Goal: Information Seeking & Learning: Find specific fact

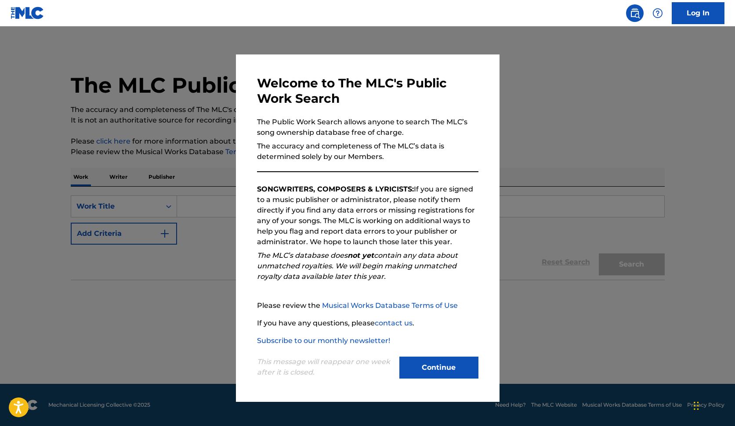
drag, startPoint x: 0, startPoint y: 0, endPoint x: 429, endPoint y: 366, distance: 564.2
click at [429, 366] on button "Continue" at bounding box center [438, 368] width 79 height 22
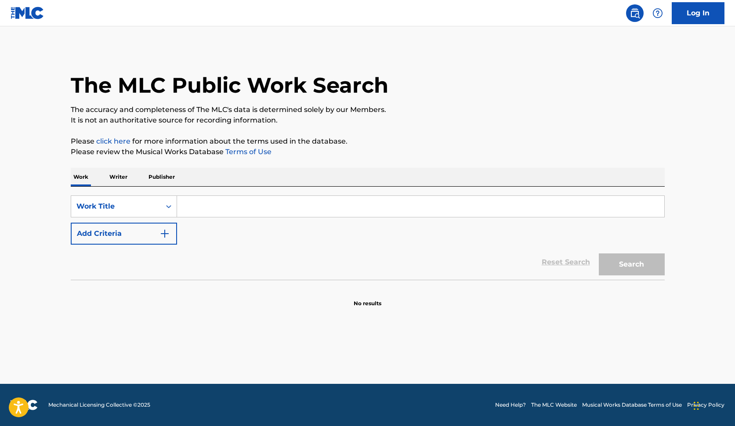
click at [314, 207] on input "Search Form" at bounding box center [420, 206] width 487 height 21
type input "softly"
click at [631, 264] on button "Search" at bounding box center [632, 264] width 66 height 22
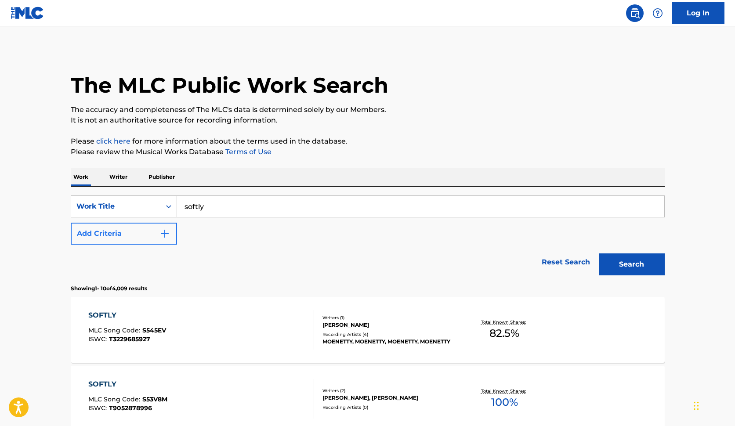
click at [153, 243] on button "Add Criteria" at bounding box center [124, 234] width 106 height 22
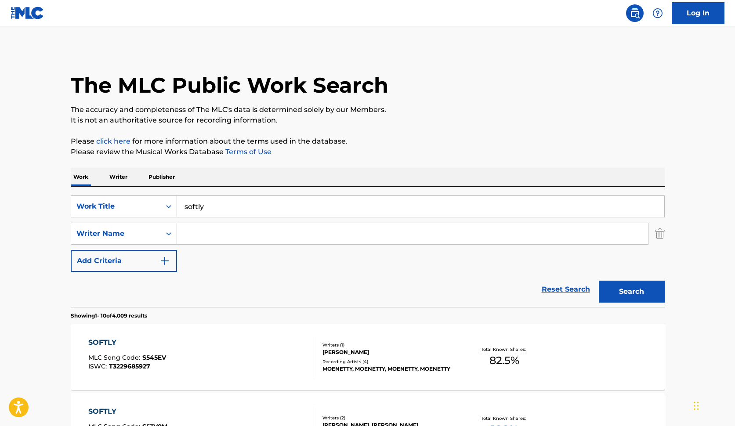
click at [274, 228] on input "Search Form" at bounding box center [412, 233] width 471 height 21
type input "a"
click at [631, 292] on button "Search" at bounding box center [632, 292] width 66 height 22
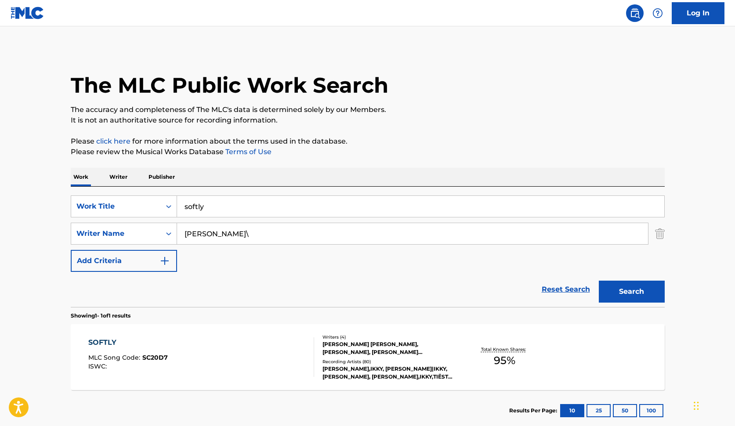
type input "[PERSON_NAME]"
click at [631, 292] on button "Search" at bounding box center [632, 292] width 66 height 22
drag, startPoint x: 274, startPoint y: 228, endPoint x: 345, endPoint y: 347, distance: 138.3
click at [345, 347] on div "[PERSON_NAME] [PERSON_NAME], [PERSON_NAME], [PERSON_NAME] [PERSON_NAME] EUROPE" at bounding box center [388, 348] width 133 height 16
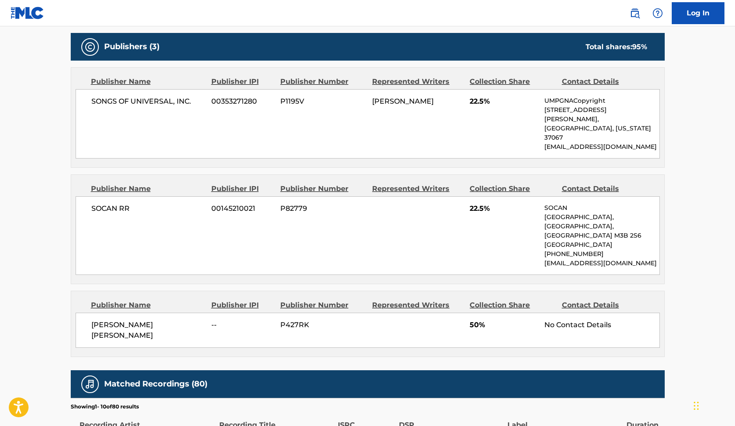
scroll to position [450, 0]
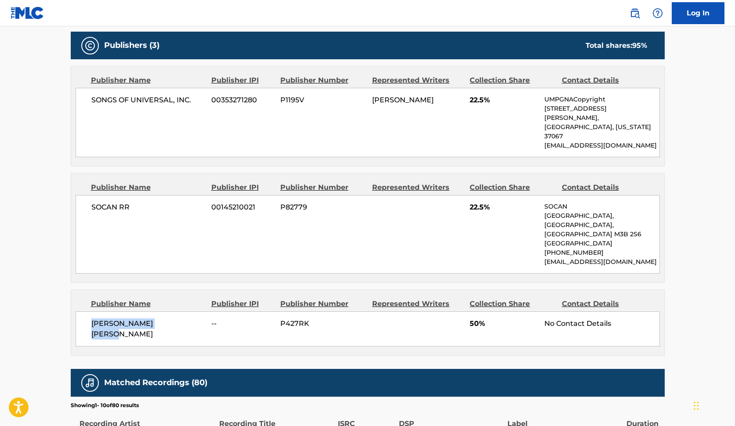
copy span "[PERSON_NAME] [PERSON_NAME]"
drag, startPoint x: 166, startPoint y: 292, endPoint x: 90, endPoint y: 294, distance: 75.6
click at [90, 311] on div "[PERSON_NAME] [PERSON_NAME] -- P427RK 50% No Contact Details" at bounding box center [368, 328] width 584 height 35
